Goal: Task Accomplishment & Management: Manage account settings

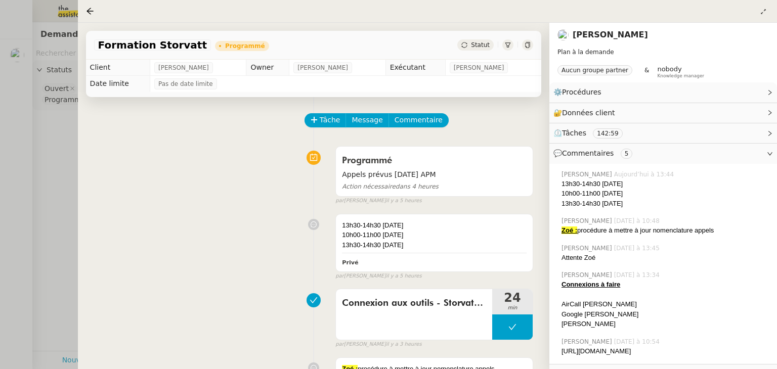
scroll to position [16, 0]
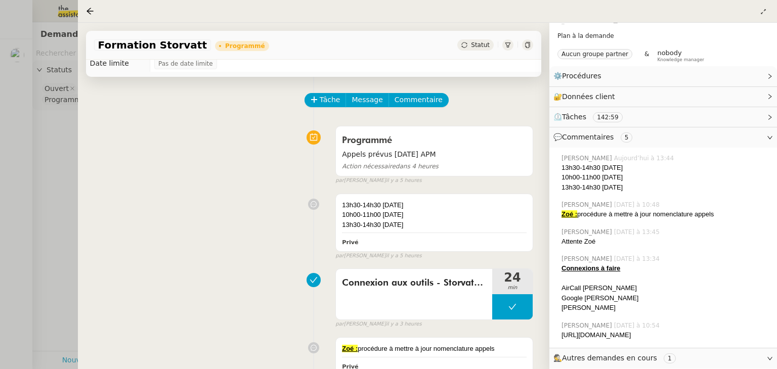
click at [276, 169] on div "Programmé Appels prévus [DATE] APM Action nécessaire dans 4 heures false par [P…" at bounding box center [313, 153] width 439 height 64
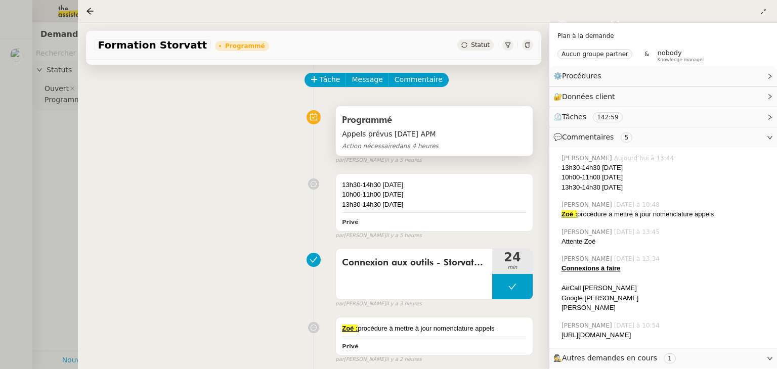
click at [394, 134] on span "Appels prévus [DATE] APM" at bounding box center [434, 135] width 185 height 12
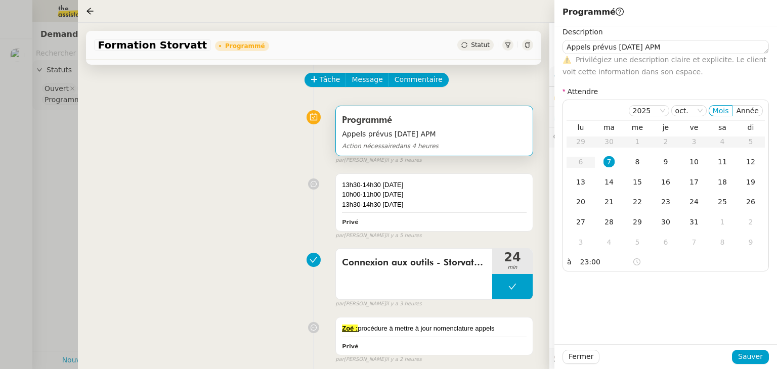
click at [221, 194] on div "13h30-14h30 [DATE] 10h00-11h00 [DATE] 13h30-14h30 [DATE] Privé false par [PERSO…" at bounding box center [313, 204] width 439 height 71
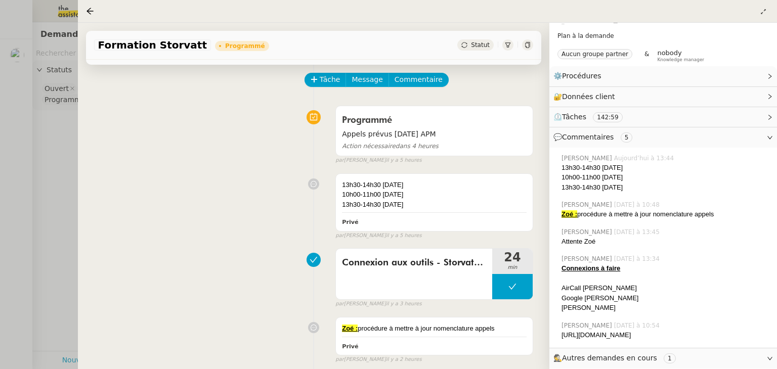
click at [221, 194] on div "13h30-14h30 [DATE] 10h00-11h00 [DATE] 13h30-14h30 [DATE] Privé false par [PERSO…" at bounding box center [313, 204] width 439 height 71
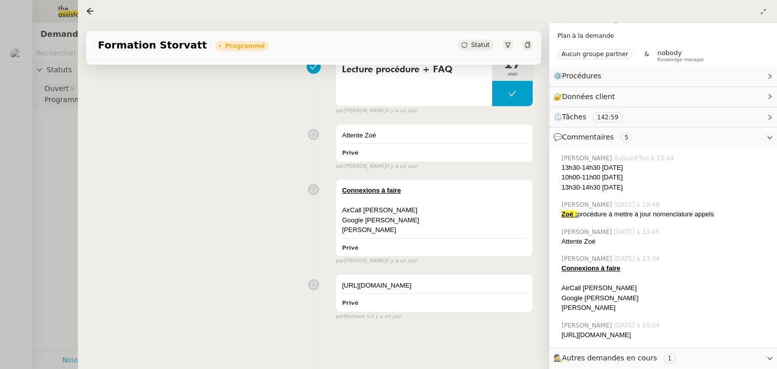
scroll to position [653, 0]
click at [383, 281] on div "[URL][DOMAIN_NAME]" at bounding box center [434, 286] width 185 height 10
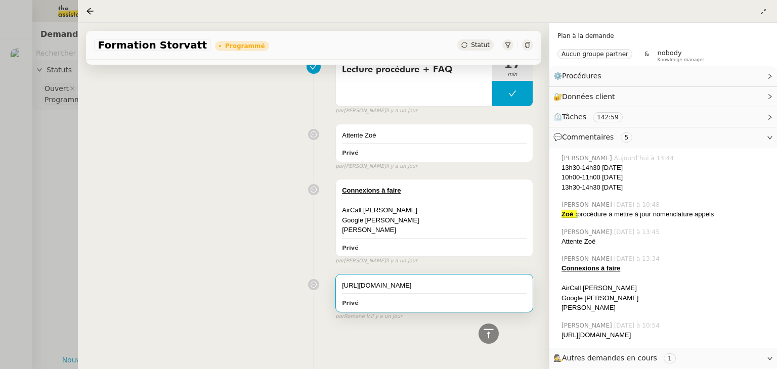
click at [383, 281] on div "[URL][DOMAIN_NAME]" at bounding box center [434, 286] width 185 height 10
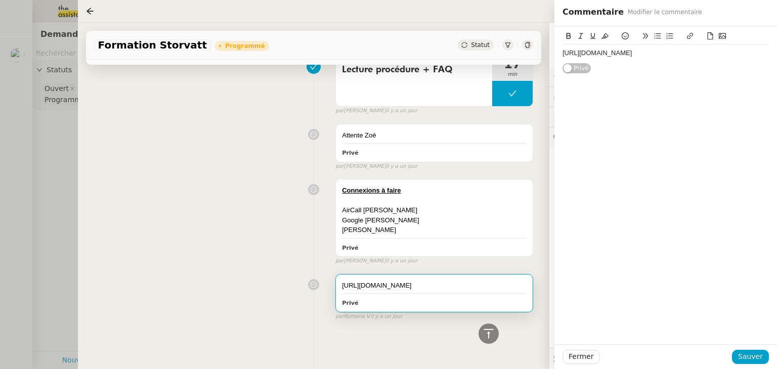
click at [604, 58] on div "[URL][DOMAIN_NAME]" at bounding box center [666, 53] width 206 height 9
copy div "[URL][DOMAIN_NAME]"
click at [232, 239] on div "Connexions à faire AirCall [PERSON_NAME] [PERSON_NAME] Zoho [PERSON_NAME] Privé…" at bounding box center [313, 220] width 439 height 91
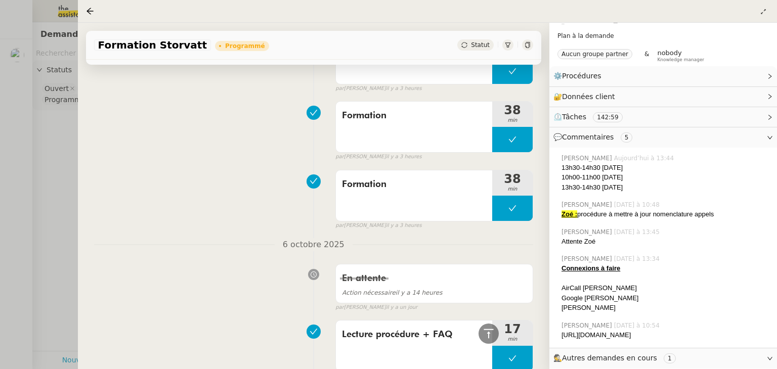
scroll to position [369, 0]
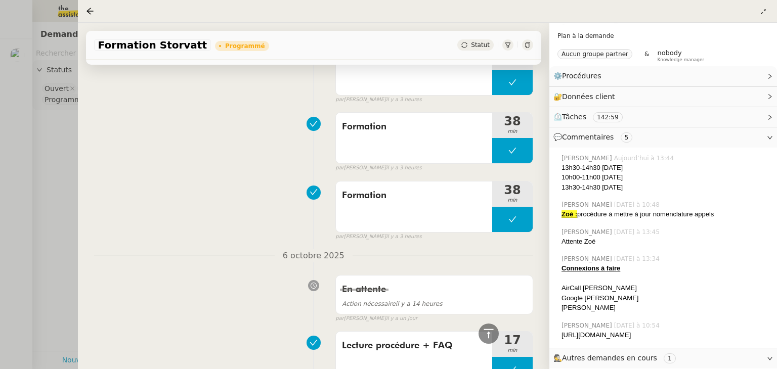
click at [51, 154] on div at bounding box center [388, 184] width 777 height 369
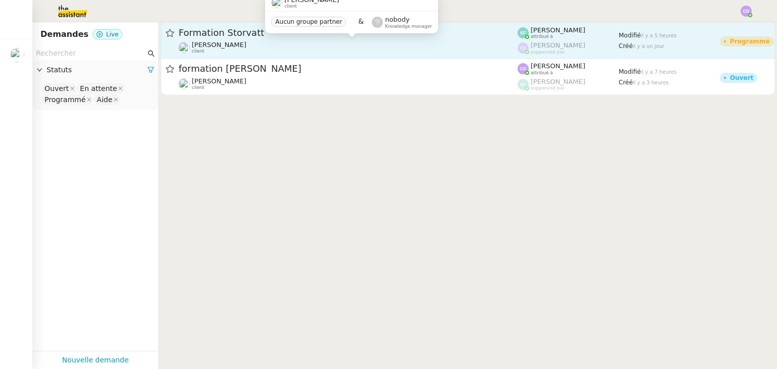
click at [443, 47] on div "[PERSON_NAME] client" at bounding box center [348, 47] width 339 height 13
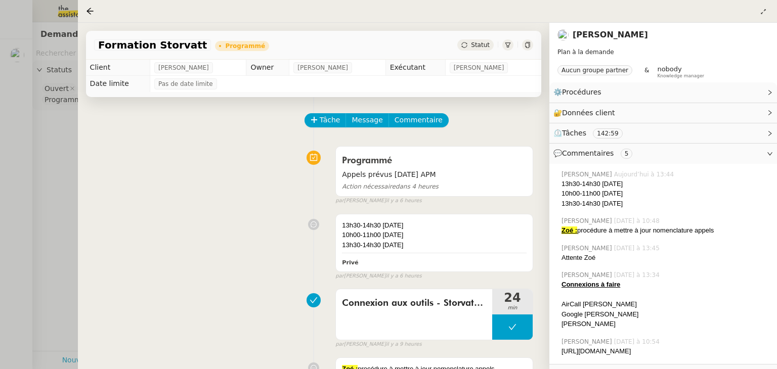
click at [277, 235] on div "13h30-14h30 [DATE] 10h00-11h00 [DATE] 13h30-14h30 [DATE] Privé false par [PERSO…" at bounding box center [313, 244] width 439 height 71
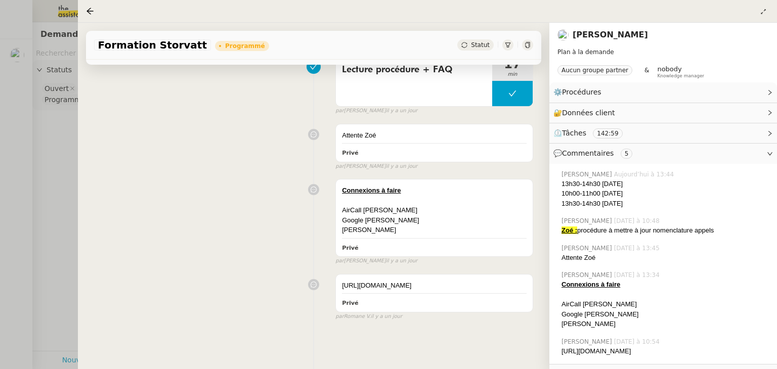
scroll to position [653, 0]
click at [59, 206] on div at bounding box center [388, 184] width 777 height 369
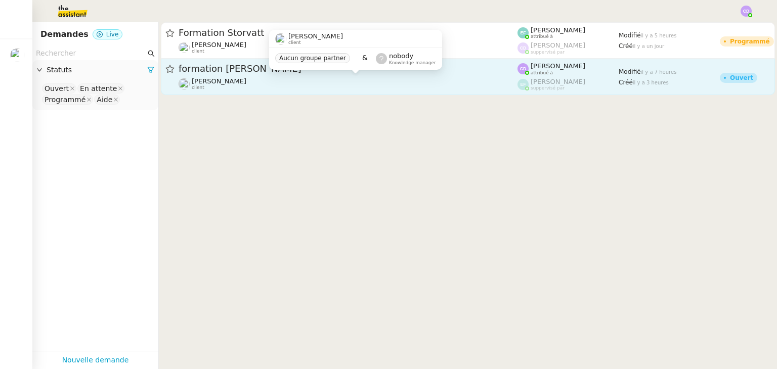
click at [249, 78] on div "[PERSON_NAME] client" at bounding box center [348, 83] width 339 height 13
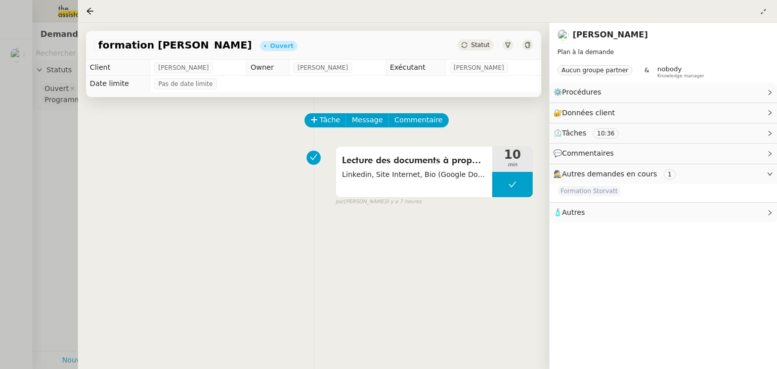
click at [771, 175] on icon at bounding box center [770, 174] width 6 height 6
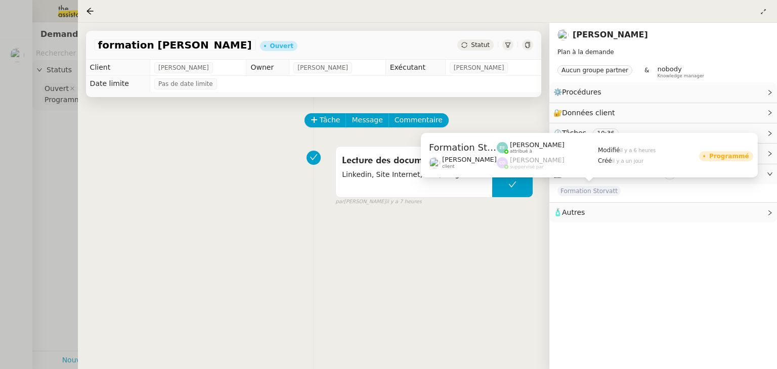
click at [605, 192] on span "Formation Storvatt" at bounding box center [589, 191] width 63 height 10
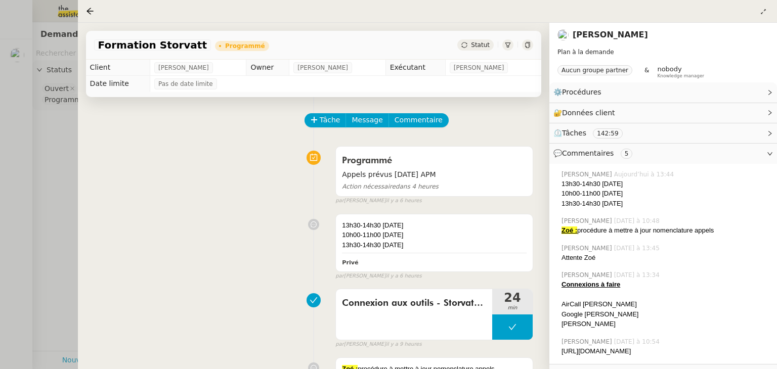
click at [259, 225] on div "13h30-14h30 [DATE] 10h00-11h00 [DATE] 13h30-14h30 [DATE] Privé false par [PERSO…" at bounding box center [313, 244] width 439 height 71
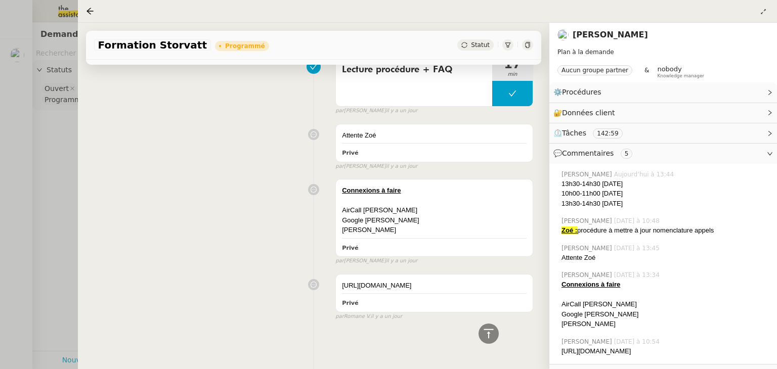
scroll to position [653, 0]
click at [273, 139] on div "Attente Zoé Privé false par [PERSON_NAME] [DATE]" at bounding box center [313, 144] width 439 height 51
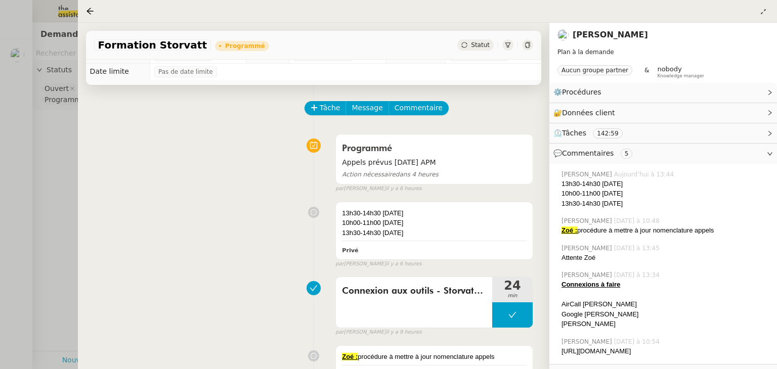
scroll to position [0, 0]
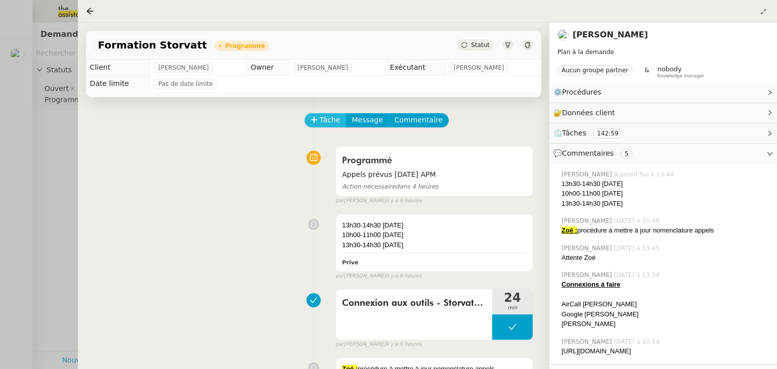
click at [327, 114] on span "Tâche" at bounding box center [330, 120] width 21 height 12
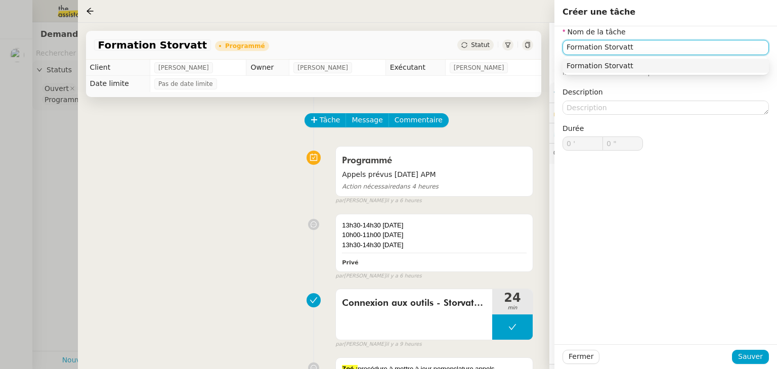
click at [582, 69] on div "Formation Storvatt" at bounding box center [666, 65] width 198 height 9
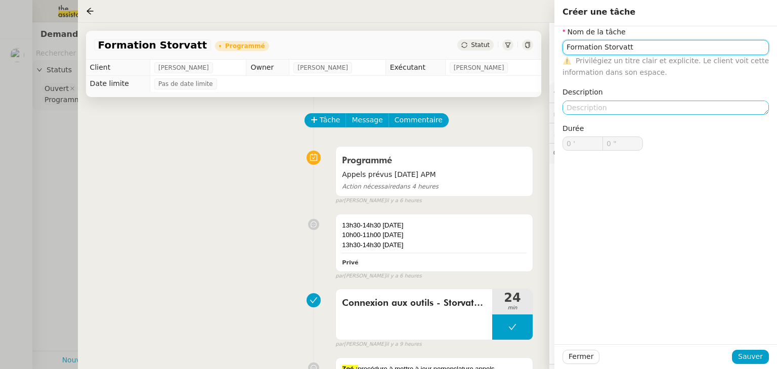
type input "Formation Storvatt"
click at [581, 110] on textarea at bounding box center [666, 108] width 206 height 14
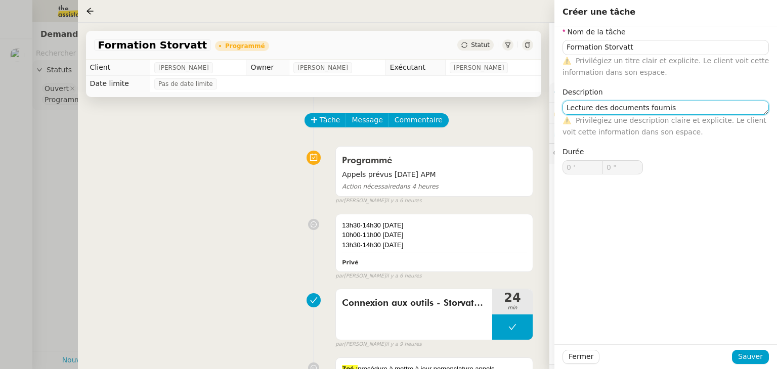
type textarea "Lecture des documents fournis"
click at [609, 240] on div "Nom de la tâche Formation Storvatt ⚠️ Privilégiez un titre clair et explicite. …" at bounding box center [666, 185] width 223 height 318
click at [750, 353] on span "Sauver" at bounding box center [750, 357] width 25 height 12
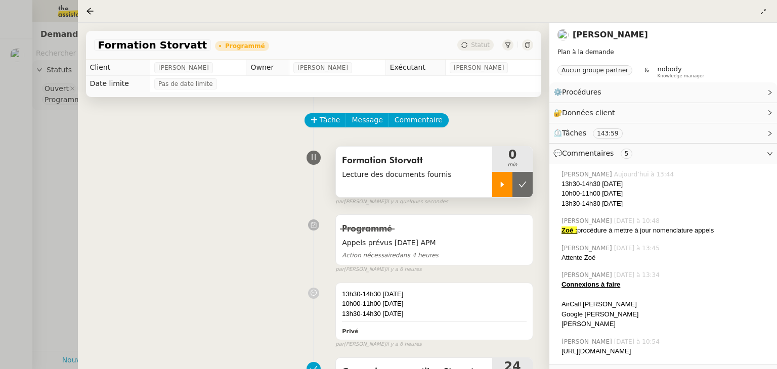
click at [506, 188] on div at bounding box center [502, 184] width 20 height 25
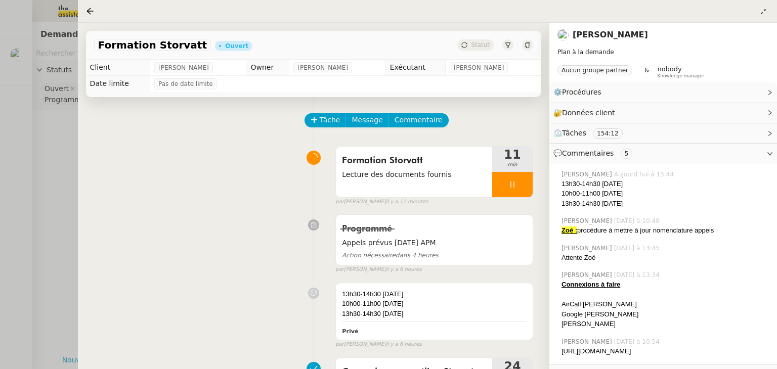
click at [246, 245] on div "Programmé Appels prévus [DATE] APM Action nécessaire dans 4 heures false par [P…" at bounding box center [313, 242] width 439 height 64
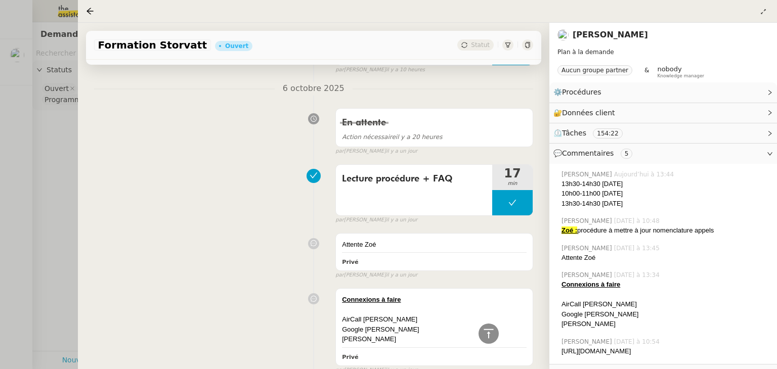
scroll to position [607, 0]
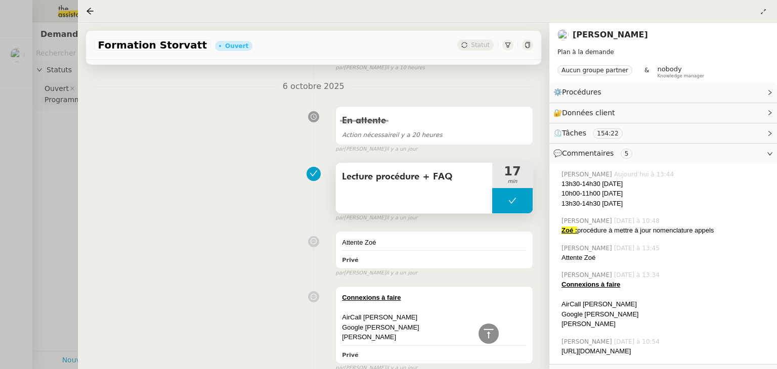
click at [422, 185] on div "Lecture procédure + FAQ" at bounding box center [414, 188] width 156 height 51
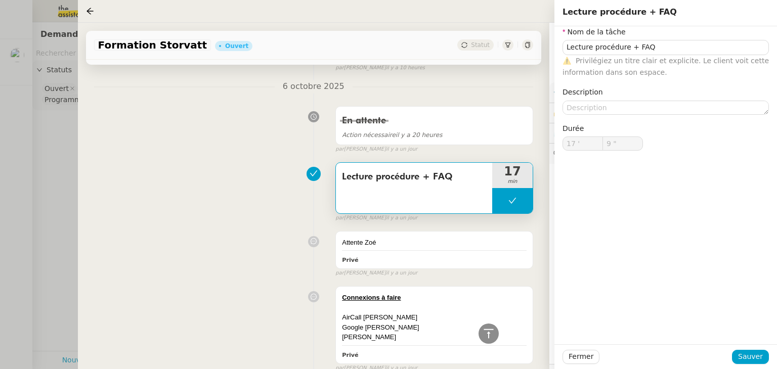
click at [218, 235] on div "Attente Zoé Privé false par [PERSON_NAME] [DATE]" at bounding box center [313, 252] width 439 height 51
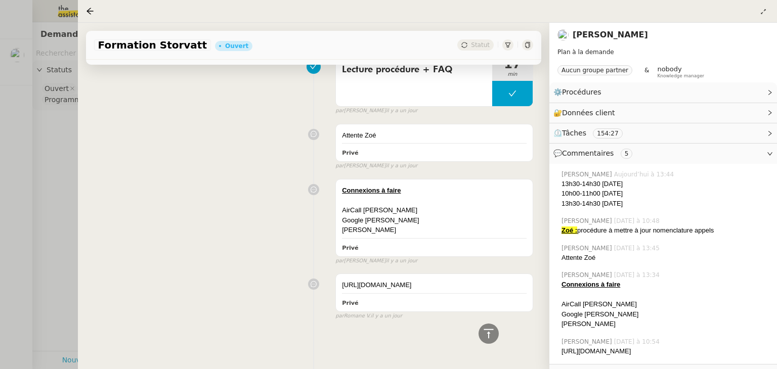
scroll to position [721, 0]
click at [282, 235] on div "Connexions à faire AirCall [PERSON_NAME] [PERSON_NAME] Zoho [PERSON_NAME] Privé…" at bounding box center [313, 220] width 439 height 91
click at [271, 215] on div "Connexions à faire AirCall [PERSON_NAME] [PERSON_NAME] Zoho [PERSON_NAME] Privé…" at bounding box center [313, 220] width 439 height 91
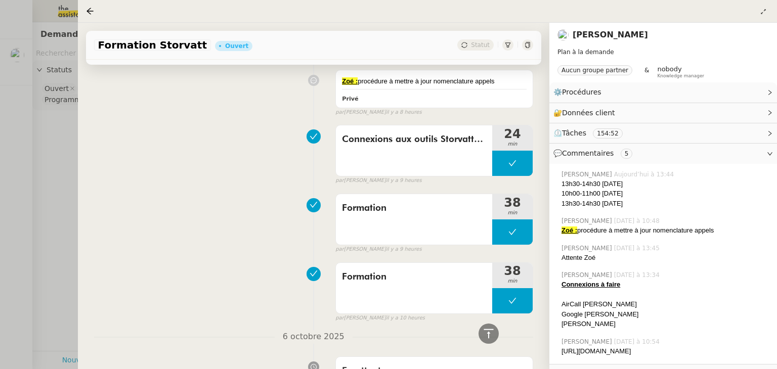
scroll to position [336, 0]
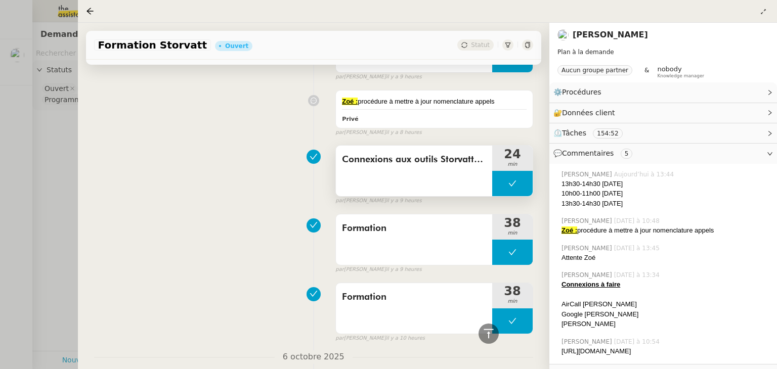
click at [405, 157] on span "Connexions aux outils Storvatt/mobix" at bounding box center [414, 159] width 144 height 15
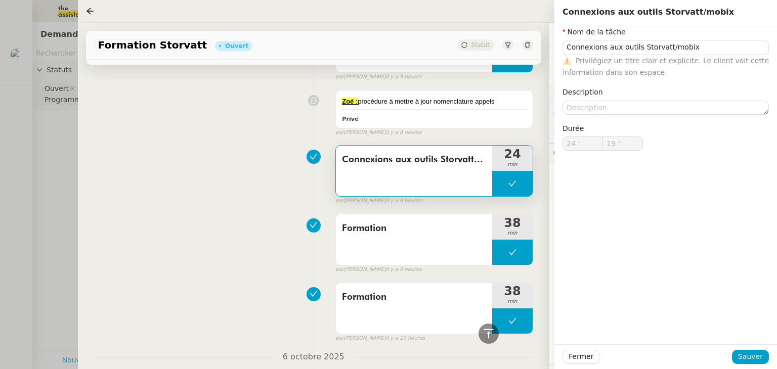
click at [224, 194] on div "Connexions aux outils Storvatt/mobix 24 min false par [PERSON_NAME] il y a 9 he…" at bounding box center [313, 173] width 439 height 65
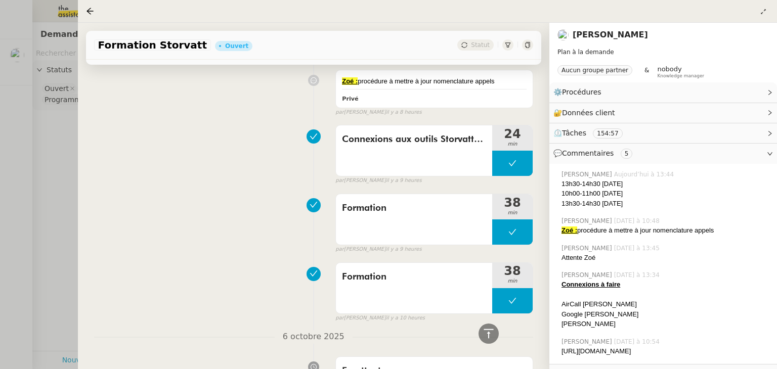
scroll to position [377, 0]
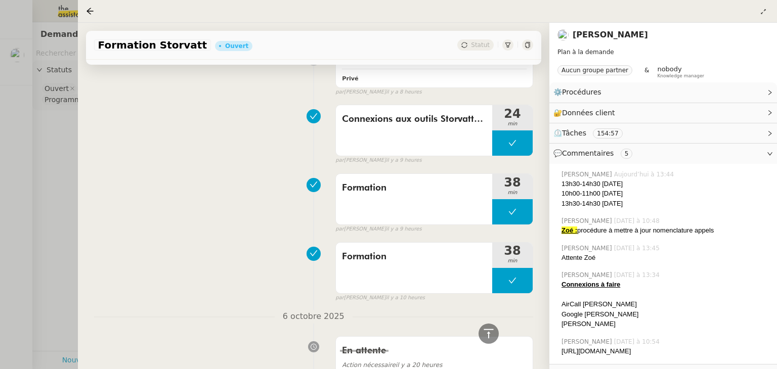
click at [687, 300] on div "AirCall [PERSON_NAME]" at bounding box center [665, 305] width 207 height 10
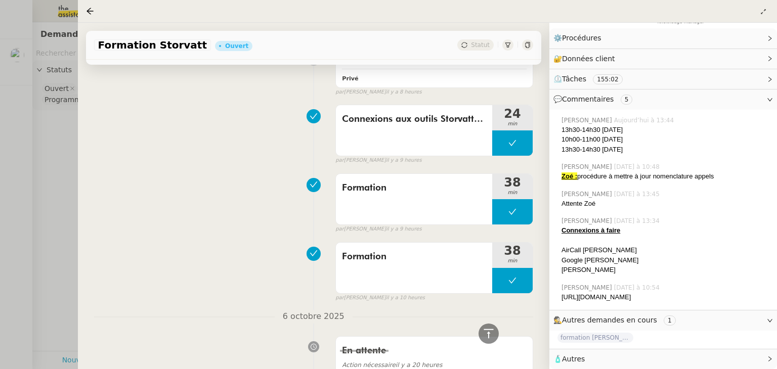
scroll to position [63, 0]
click at [771, 321] on icon at bounding box center [770, 320] width 5 height 3
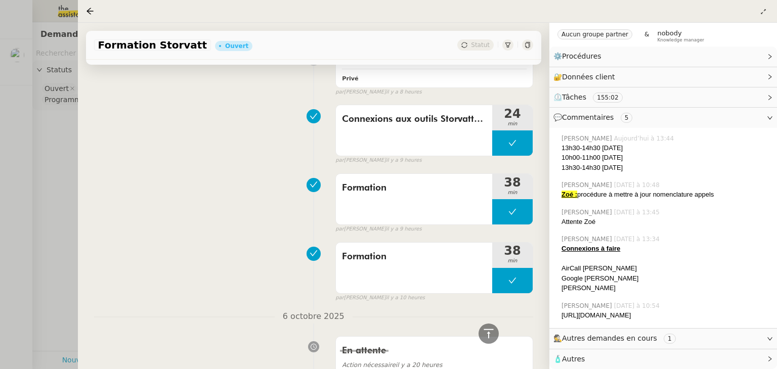
scroll to position [45, 0]
click at [768, 341] on icon at bounding box center [770, 339] width 6 height 6
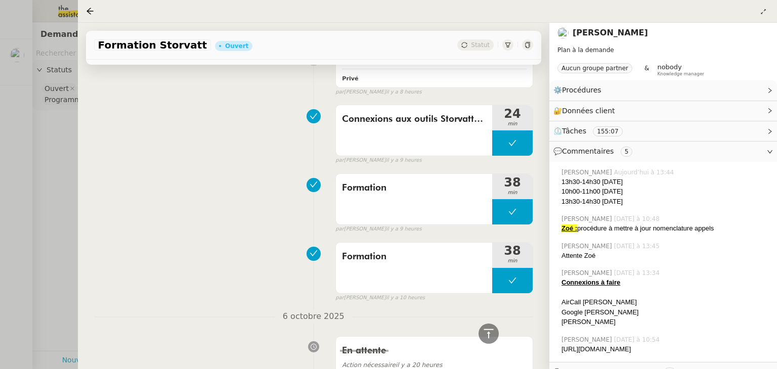
scroll to position [0, 0]
click at [648, 135] on span "⏲️ Tâches 155:07" at bounding box center [655, 134] width 203 height 12
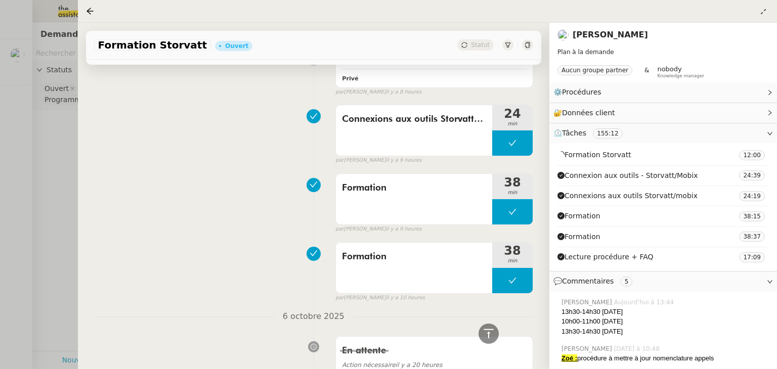
click at [290, 229] on div "Formation 38 min false par [PERSON_NAME] il y a 9 heures" at bounding box center [313, 201] width 439 height 65
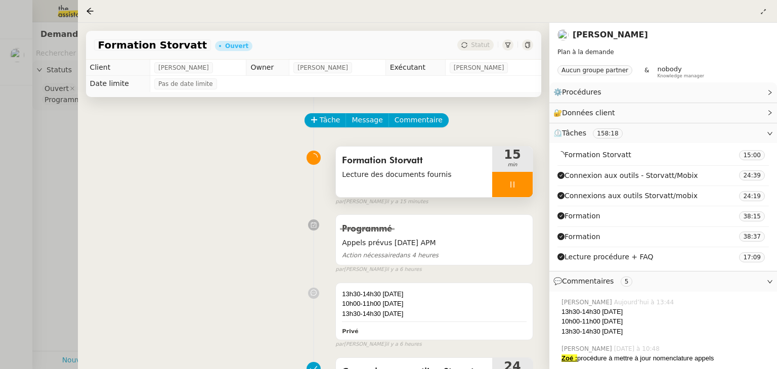
click at [509, 185] on icon at bounding box center [512, 185] width 8 height 8
click at [522, 185] on icon at bounding box center [523, 185] width 8 height 8
click at [202, 231] on div "Programmé Appels prévus [DATE] APM Action nécessaire dans 4 heures false par [P…" at bounding box center [313, 242] width 439 height 64
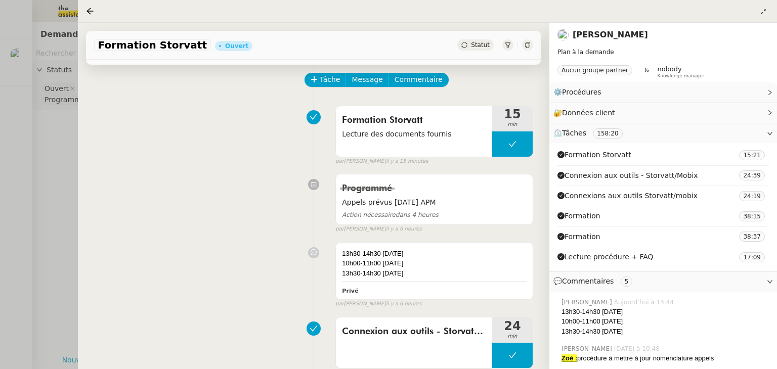
scroll to position [61, 0]
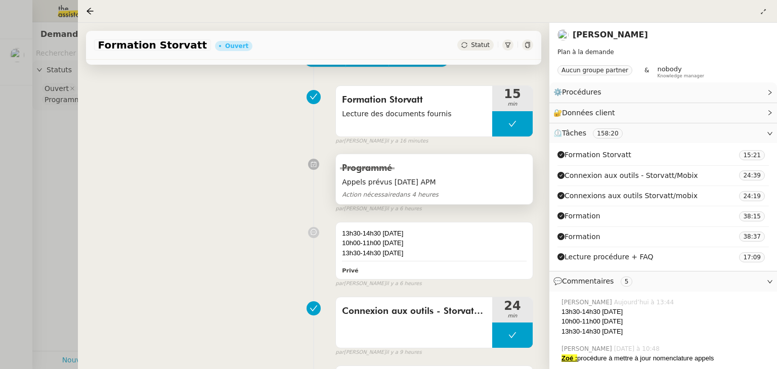
click at [412, 174] on div "Programmé" at bounding box center [434, 168] width 185 height 16
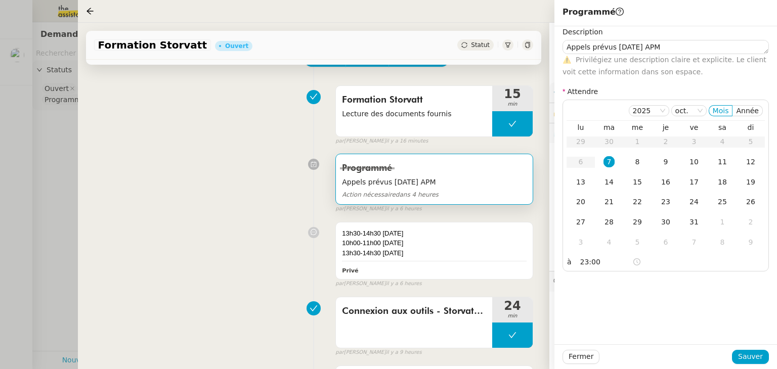
click at [294, 236] on div at bounding box center [313, 233] width 44 height 12
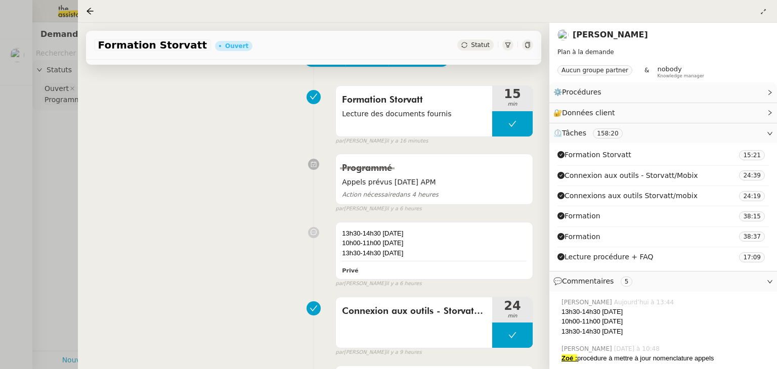
scroll to position [81, 0]
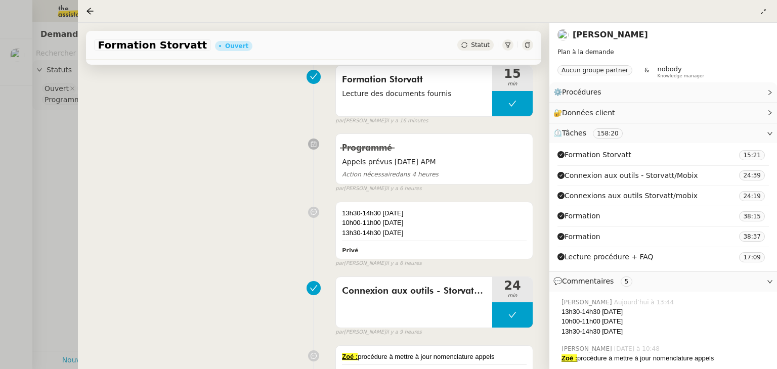
click at [723, 318] on div "10h00-11h00 [DATE]" at bounding box center [665, 322] width 207 height 10
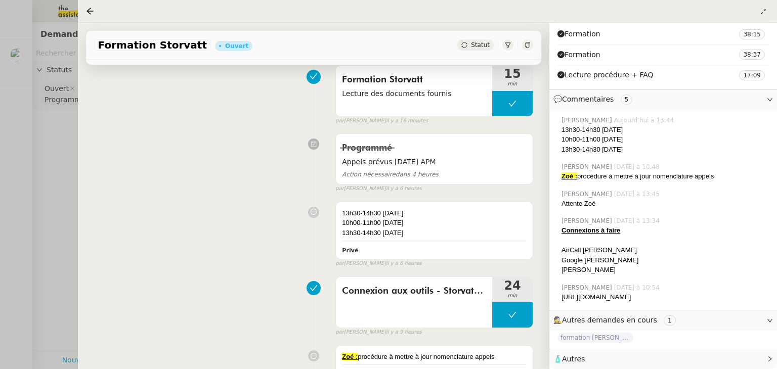
scroll to position [190, 0]
click at [769, 319] on icon at bounding box center [770, 321] width 6 height 6
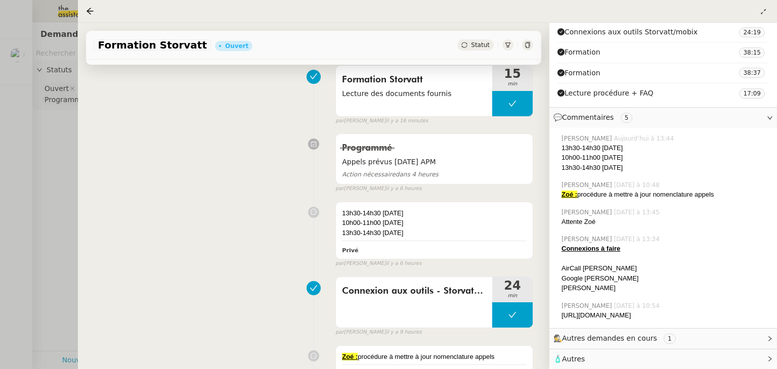
scroll to position [172, 0]
click at [768, 338] on icon at bounding box center [770, 339] width 6 height 6
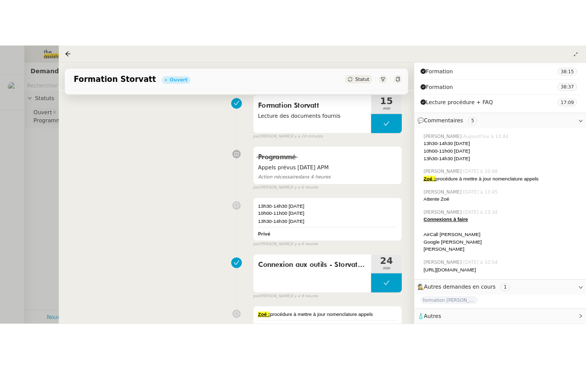
scroll to position [190, 0]
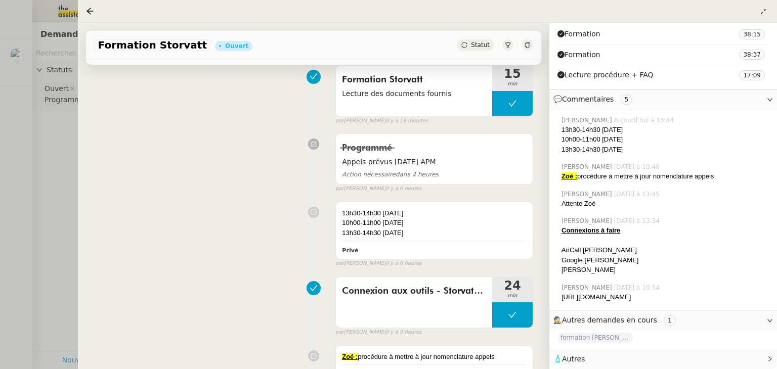
click at [201, 181] on div "Programmé Appels prévus [DATE] APM Action nécessaire dans 4 heures false par [P…" at bounding box center [313, 161] width 439 height 64
click at [91, 14] on icon at bounding box center [90, 11] width 8 height 8
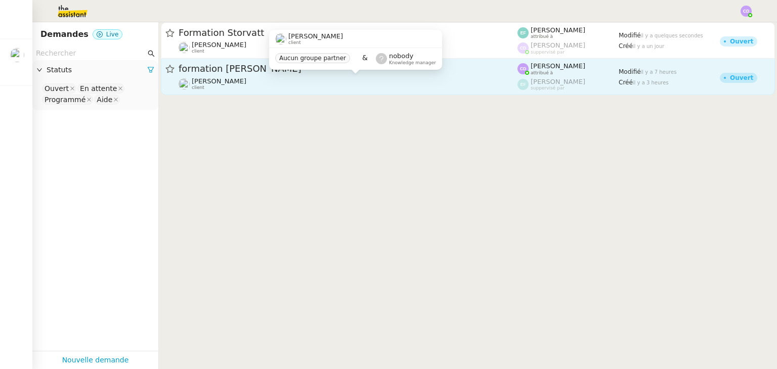
click at [388, 79] on div "[PERSON_NAME] client" at bounding box center [348, 83] width 339 height 13
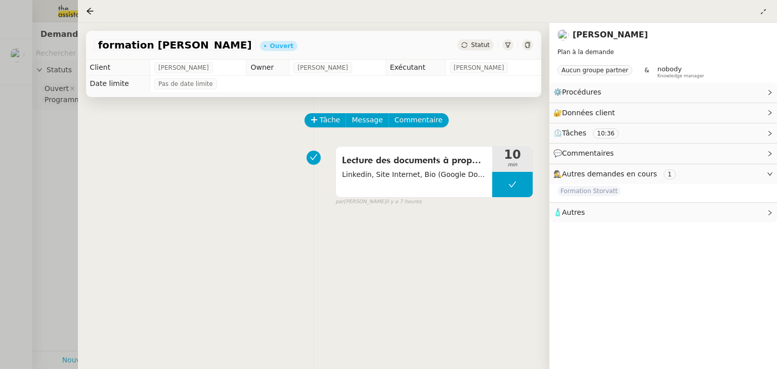
click at [48, 188] on div at bounding box center [388, 184] width 777 height 369
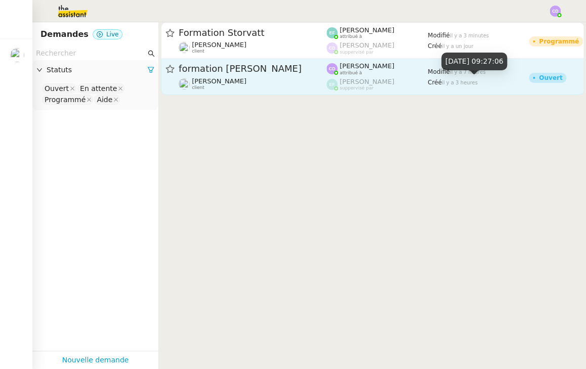
click at [526, 84] on div "Créé il y a 3 heures" at bounding box center [478, 82] width 101 height 9
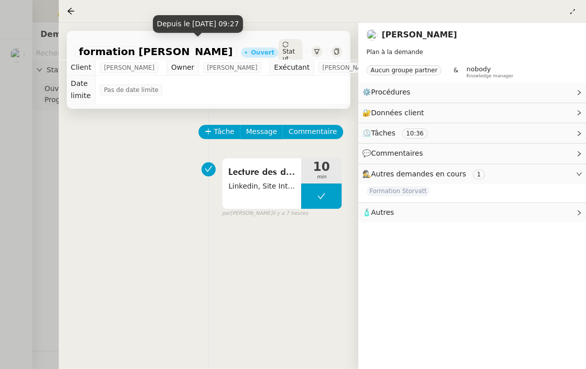
click at [251, 50] on div "Ouvert" at bounding box center [262, 53] width 23 height 6
click at [30, 184] on div at bounding box center [293, 184] width 586 height 369
